Goal: Transaction & Acquisition: Purchase product/service

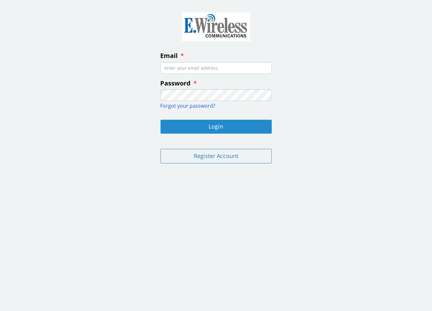
type input "[PERSON_NAME][EMAIL_ADDRESS][DOMAIN_NAME]"
click at [214, 126] on button "Login" at bounding box center [216, 127] width 111 height 14
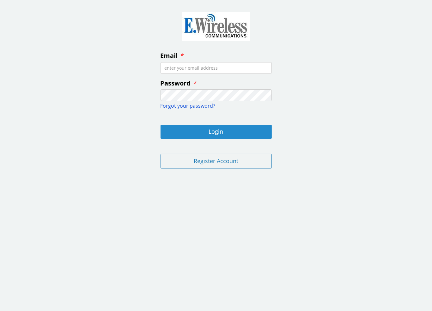
type input "[PERSON_NAME][EMAIL_ADDRESS][DOMAIN_NAME]"
click at [230, 138] on button "Login" at bounding box center [216, 132] width 111 height 14
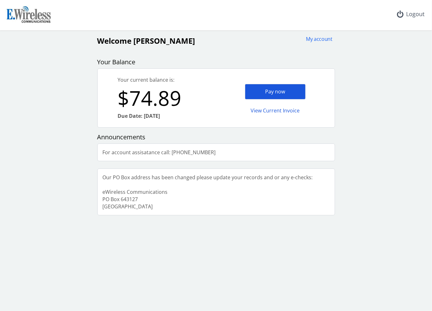
click at [291, 95] on div "Pay now" at bounding box center [275, 92] width 61 height 16
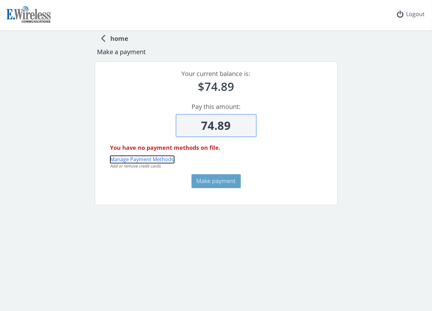
click at [164, 159] on button "Manage Payment Methods" at bounding box center [142, 159] width 64 height 7
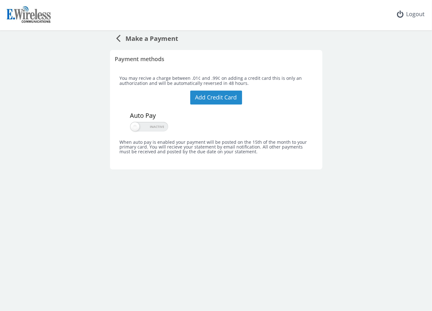
click at [219, 102] on button "Add Credit Card" at bounding box center [216, 97] width 52 height 14
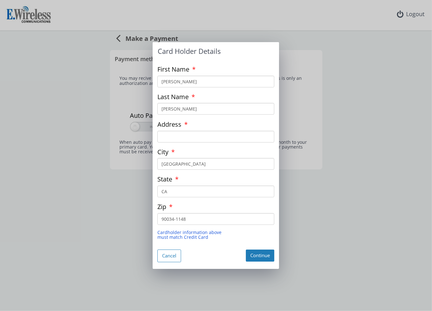
click at [180, 138] on input "Address" at bounding box center [216, 137] width 117 height 12
type input "1920 Pruess Road APT 3"
click at [265, 257] on button "Continue" at bounding box center [260, 255] width 28 height 12
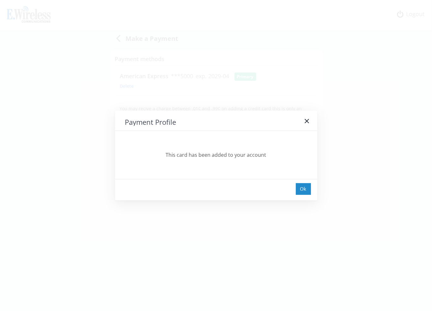
click at [304, 189] on div "Ok" at bounding box center [303, 189] width 15 height 12
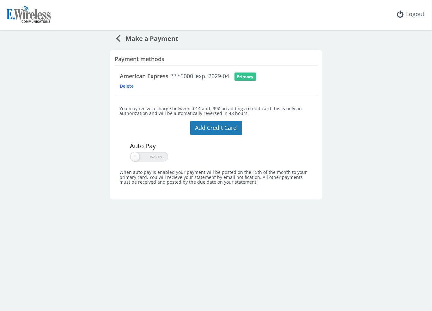
click at [142, 156] on span at bounding box center [149, 156] width 38 height 9
click at [134, 156] on input "checkbox" at bounding box center [132, 155] width 4 height 4
click at [165, 159] on span at bounding box center [163, 156] width 9 height 9
click at [134, 157] on input "checkbox" at bounding box center [132, 155] width 4 height 4
checkbox input "false"
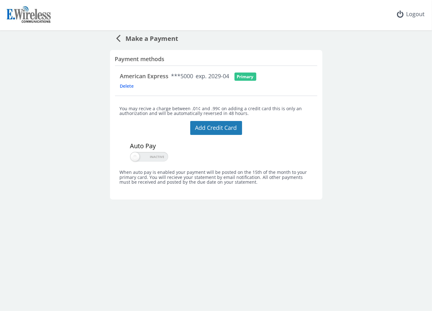
click at [119, 40] on icon at bounding box center [118, 38] width 4 height 13
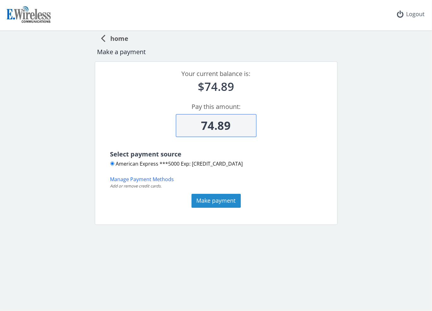
click at [229, 203] on button "Make payment" at bounding box center [216, 201] width 49 height 14
click at [112, 162] on input "American Express ***5000 Exp: 2029-04" at bounding box center [112, 163] width 4 height 4
click at [215, 203] on button "Make payment" at bounding box center [216, 201] width 49 height 14
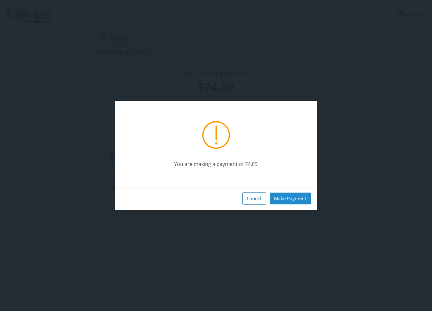
drag, startPoint x: 282, startPoint y: 196, endPoint x: 288, endPoint y: 197, distance: 6.5
click at [287, 197] on button "Make Payment" at bounding box center [290, 198] width 41 height 12
click at [305, 202] on button "Make Payment" at bounding box center [290, 198] width 41 height 12
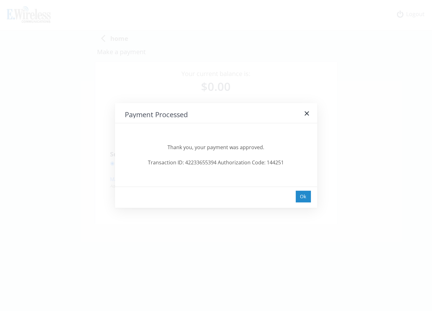
click at [305, 196] on div "Ok" at bounding box center [303, 196] width 15 height 12
